Goal: Check status: Check status

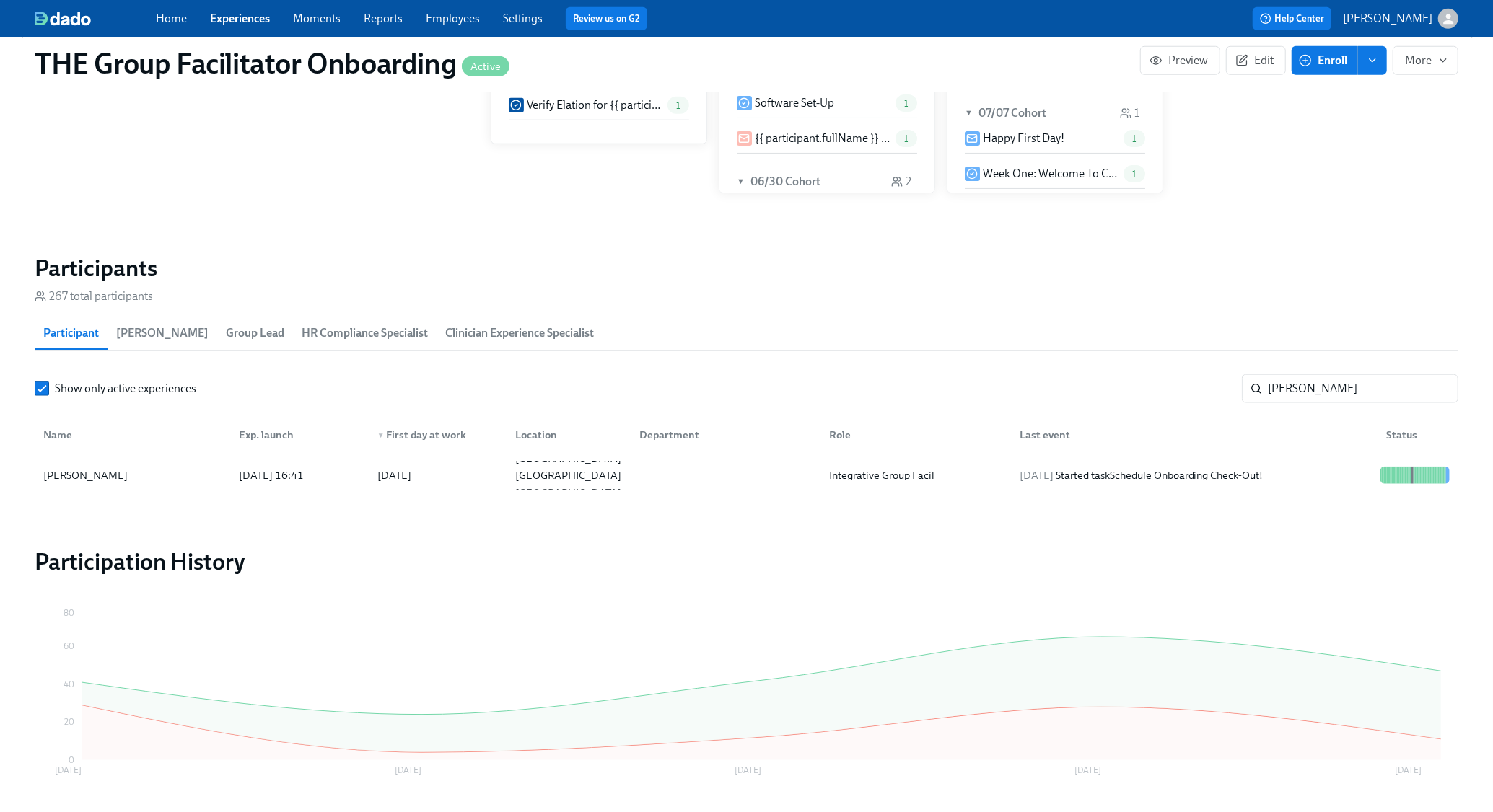
scroll to position [0, 19315]
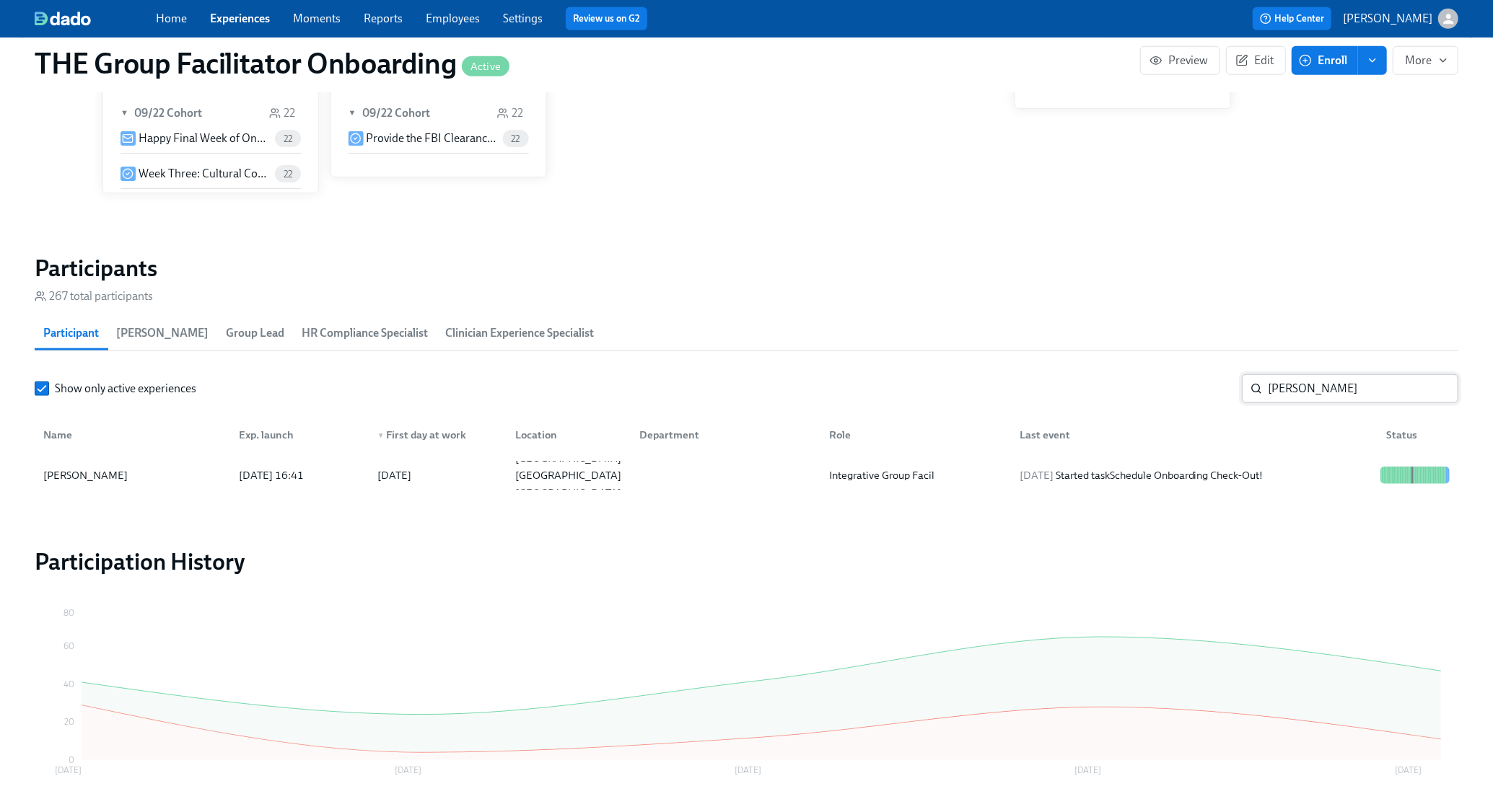
click at [1327, 379] on input "[PERSON_NAME]" at bounding box center [1363, 389] width 191 height 29
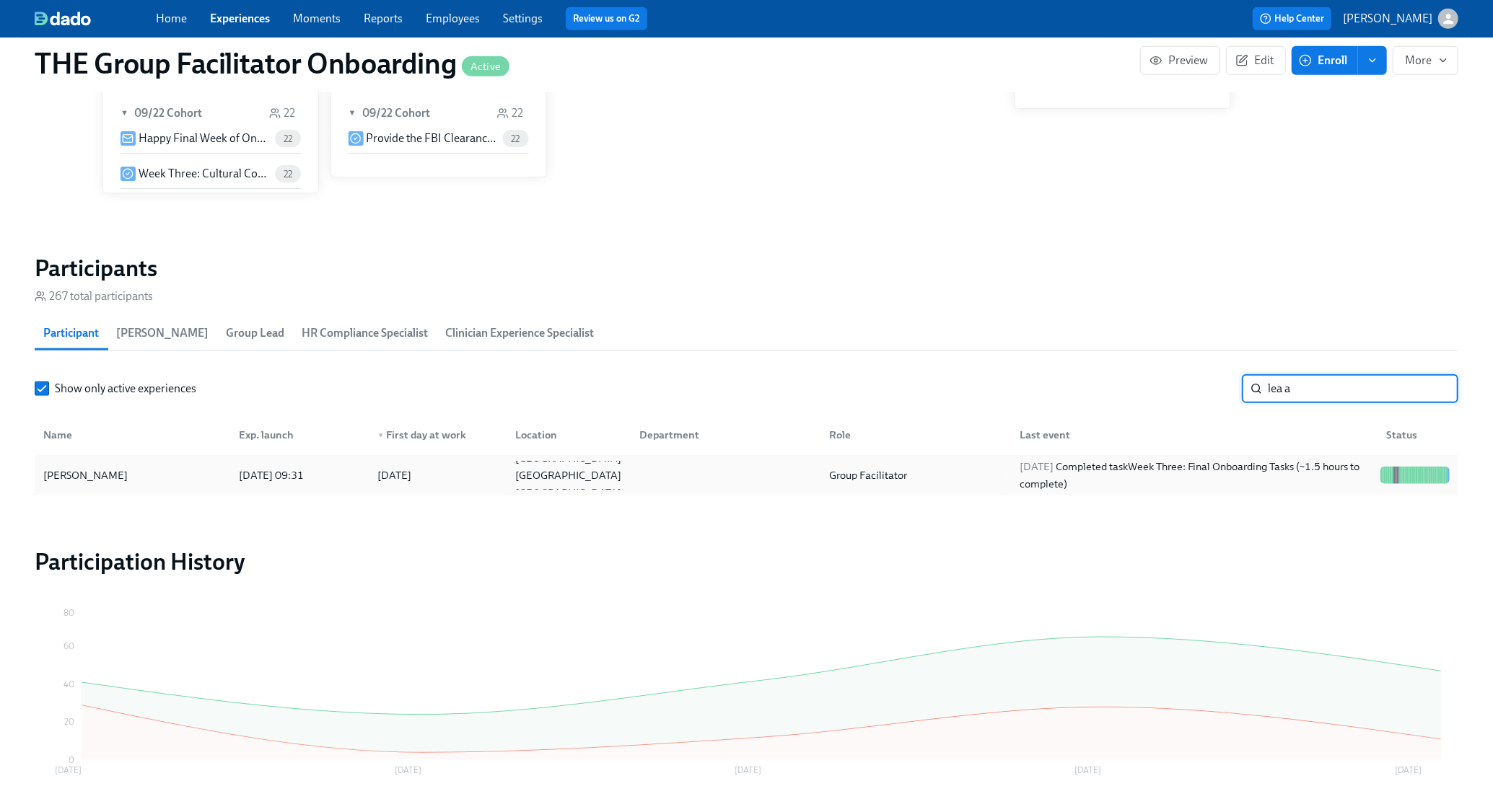
type input "lea a"
click at [1203, 464] on div "[DATE] Completed task Week Three: Final Onboarding Tasks (~1.5 hours to complet…" at bounding box center [1194, 475] width 361 height 35
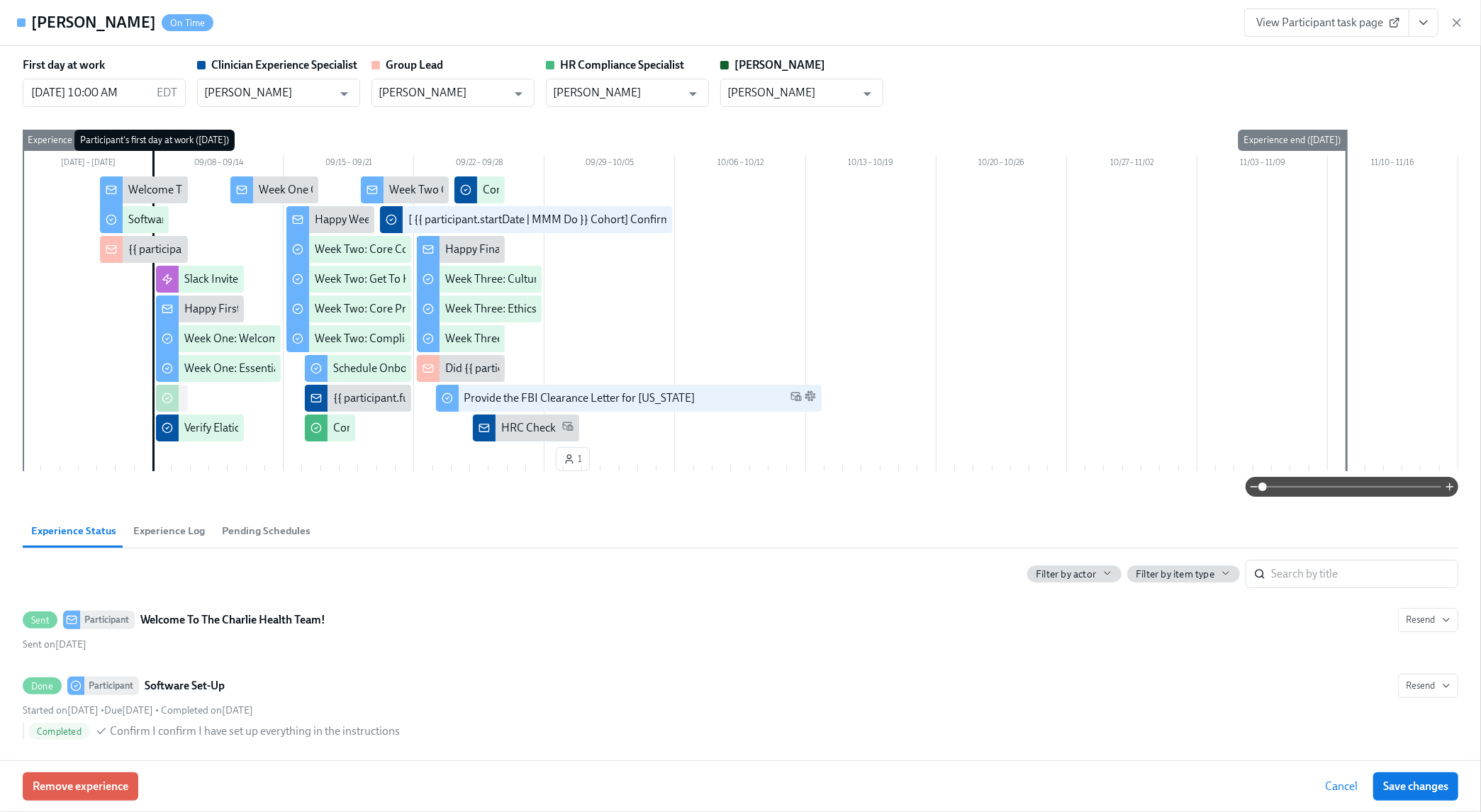
click at [1428, 16] on icon "View task page" at bounding box center [1423, 22] width 14 height 14
click at [1372, 46] on li "View Clinician Experience Specialist task page" at bounding box center [1340, 55] width 241 height 24
click at [1365, 55] on link "View Clinician Experience Specialist task page" at bounding box center [1340, 55] width 218 height 15
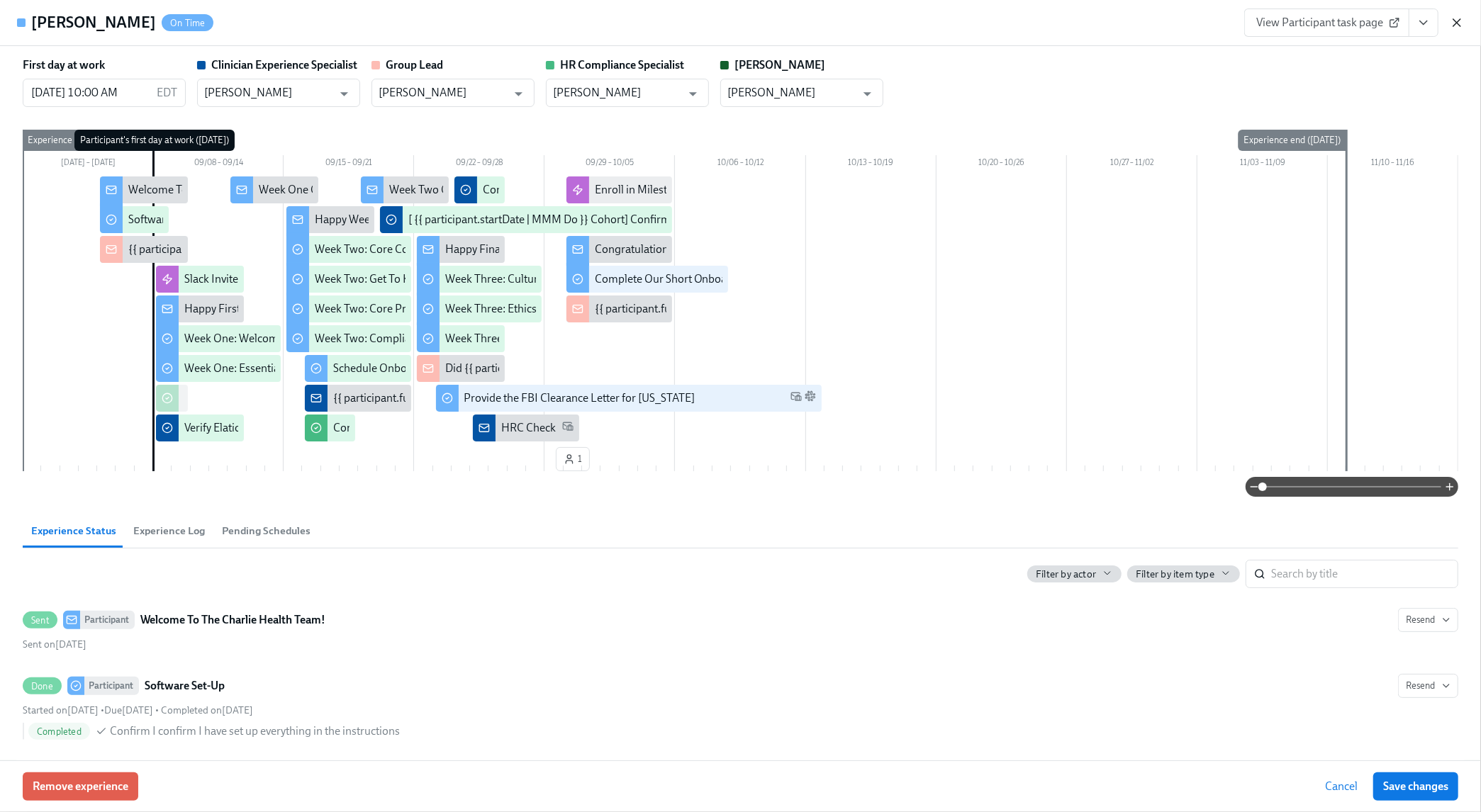
click at [1452, 24] on icon "button" at bounding box center [1456, 22] width 14 height 14
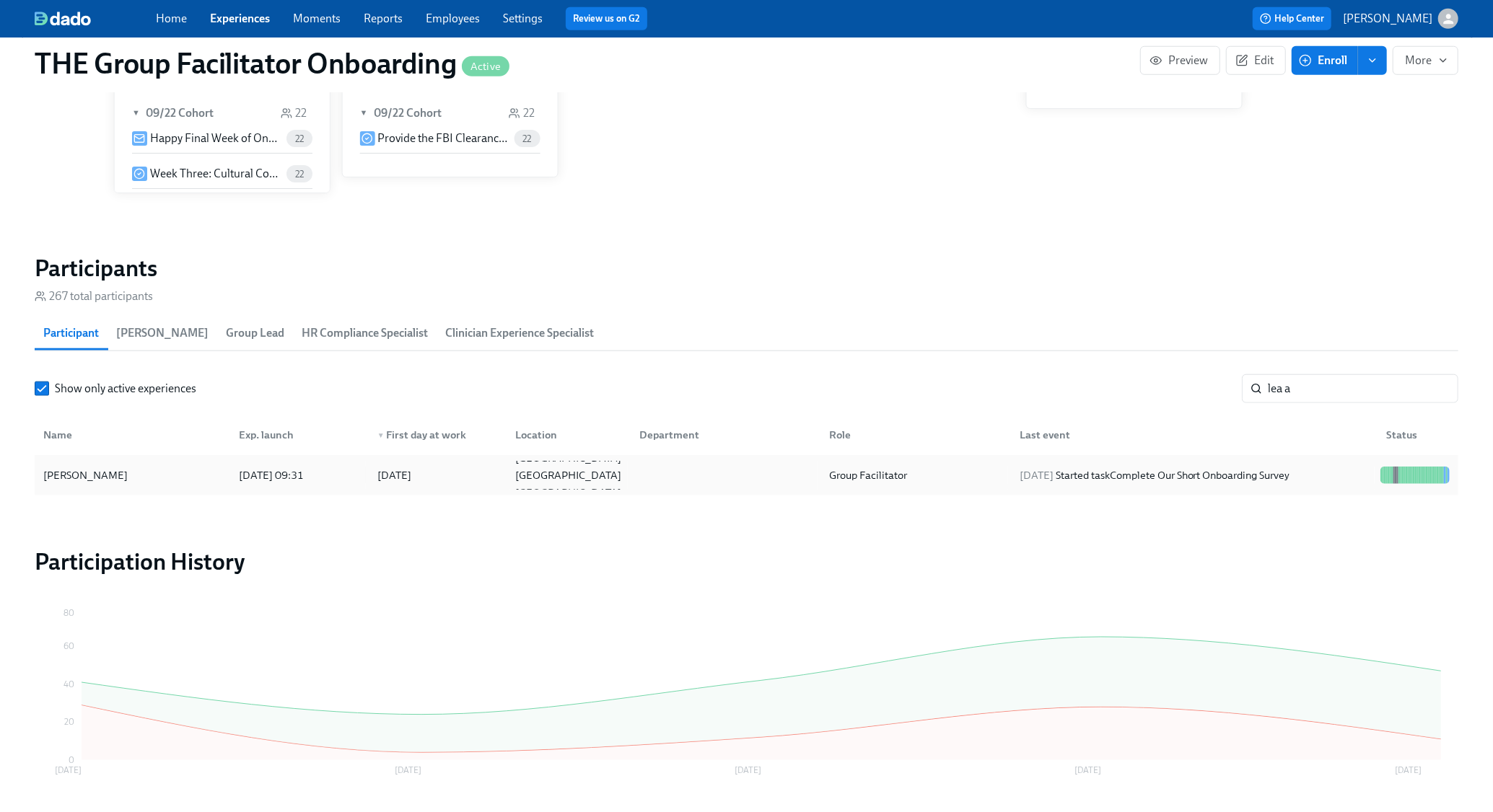
scroll to position [0, 19315]
click at [1437, 391] on input "lea a" at bounding box center [1363, 389] width 191 height 29
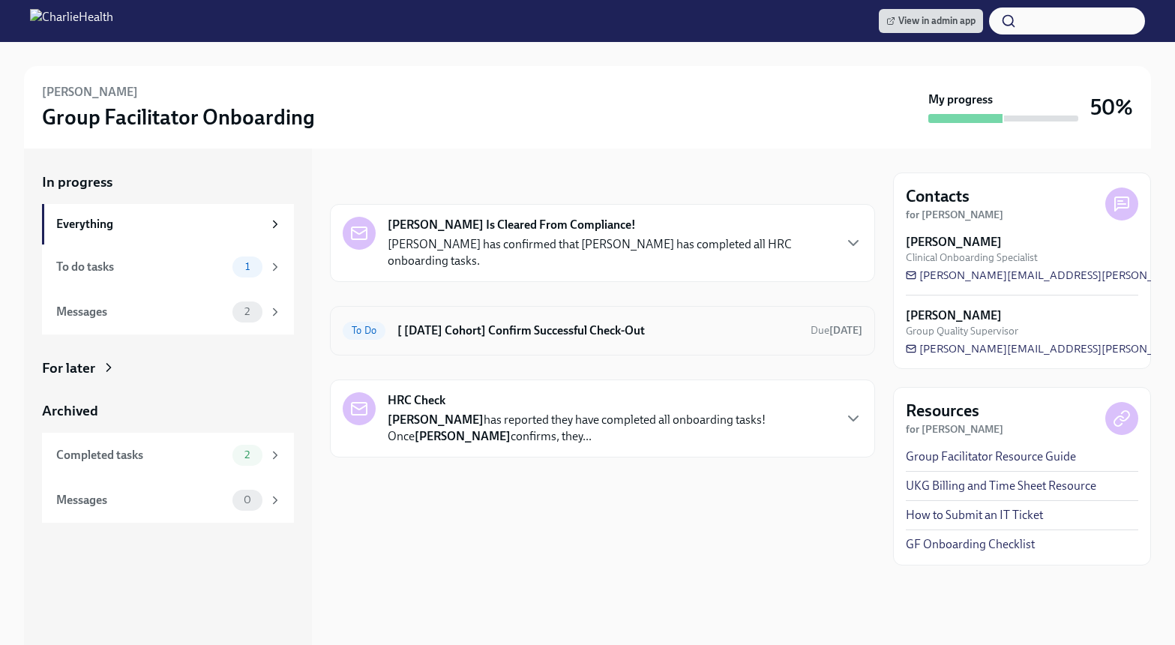
click at [539, 337] on h6 "[ [DATE] Cohort] Confirm Successful Check-Out" at bounding box center [597, 330] width 401 height 16
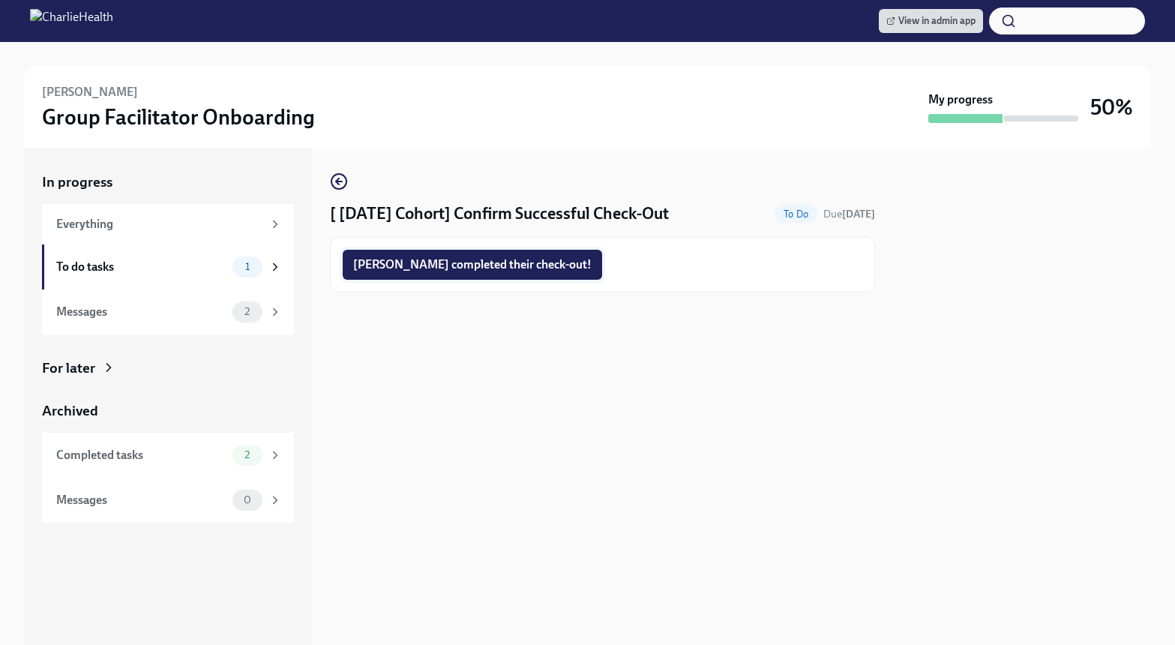
click at [451, 268] on span "[PERSON_NAME] completed their check-out!" at bounding box center [472, 264] width 238 height 15
